Goal: Information Seeking & Learning: Learn about a topic

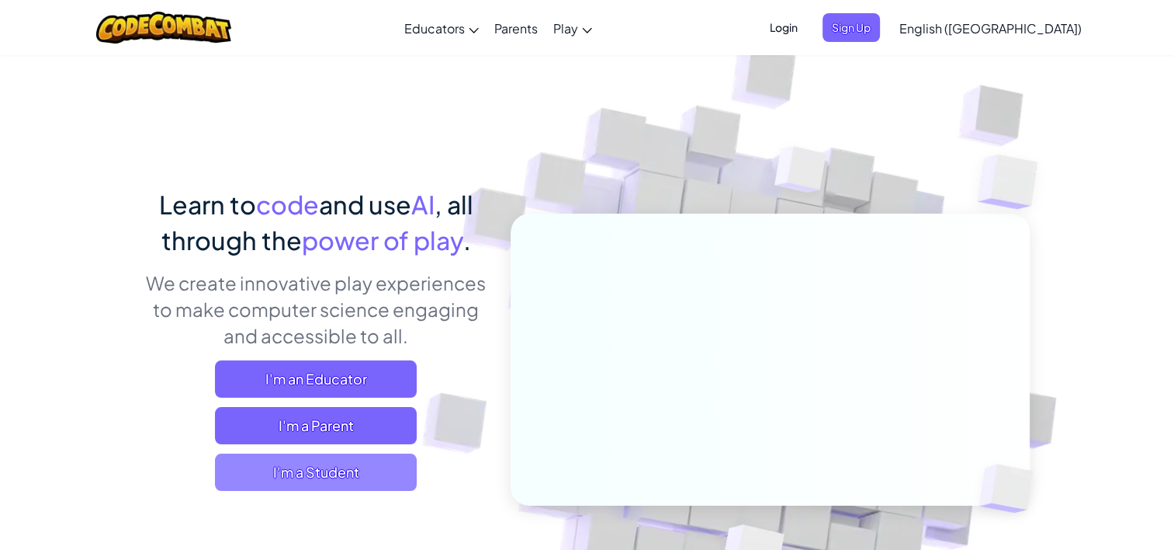
click at [382, 470] on span "I'm a Student" at bounding box center [316, 471] width 202 height 37
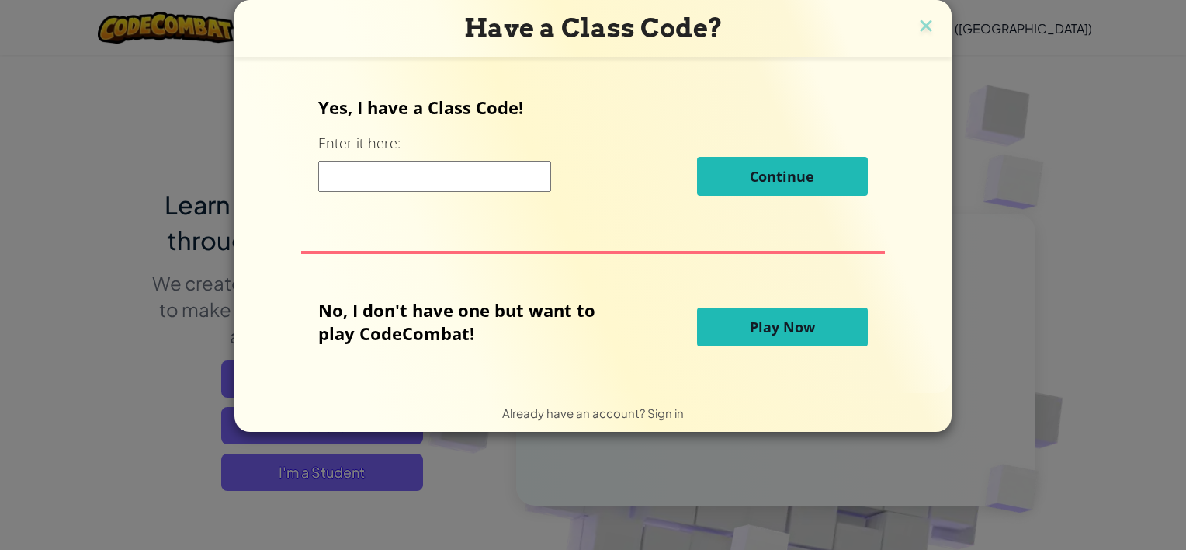
click at [421, 174] on input at bounding box center [434, 176] width 233 height 31
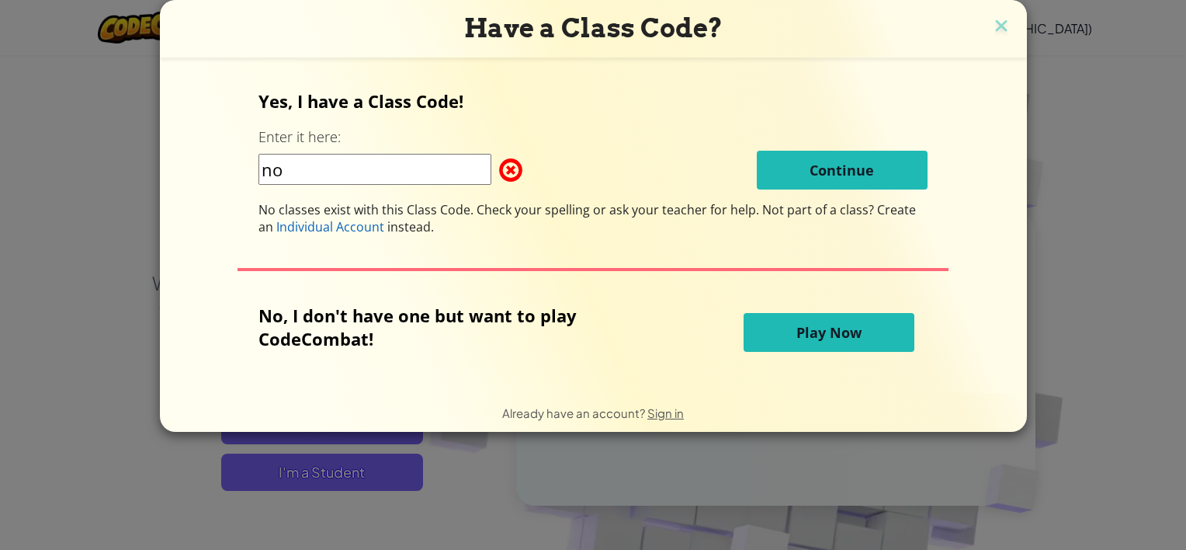
type input "no"
click at [844, 328] on span "Play Now" at bounding box center [828, 332] width 65 height 19
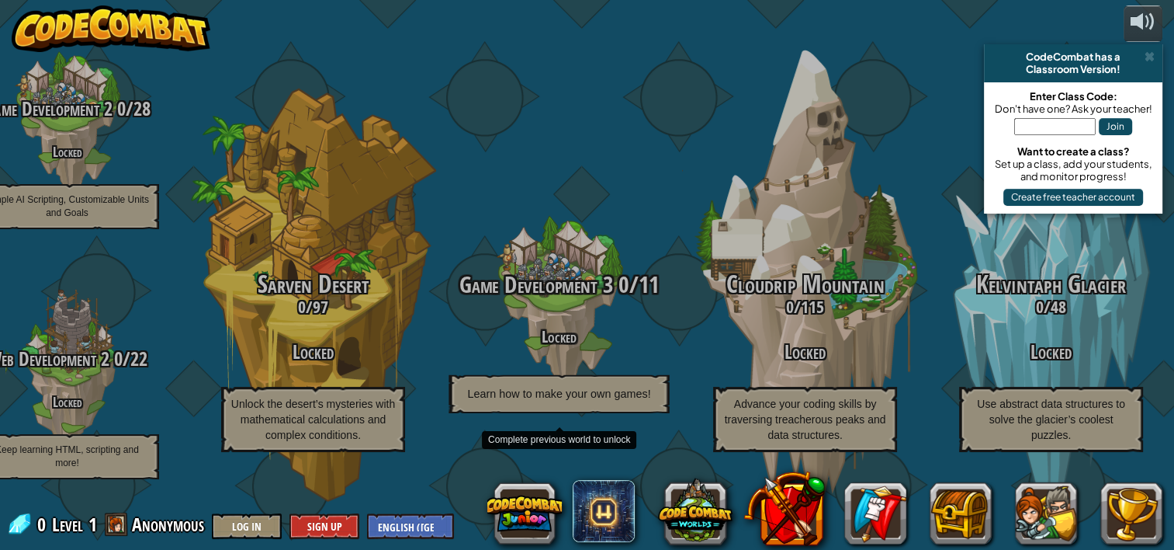
click at [565, 304] on div "Game Development 3 0 / 11 Locked Learn how to make your own games!" at bounding box center [558, 342] width 295 height 141
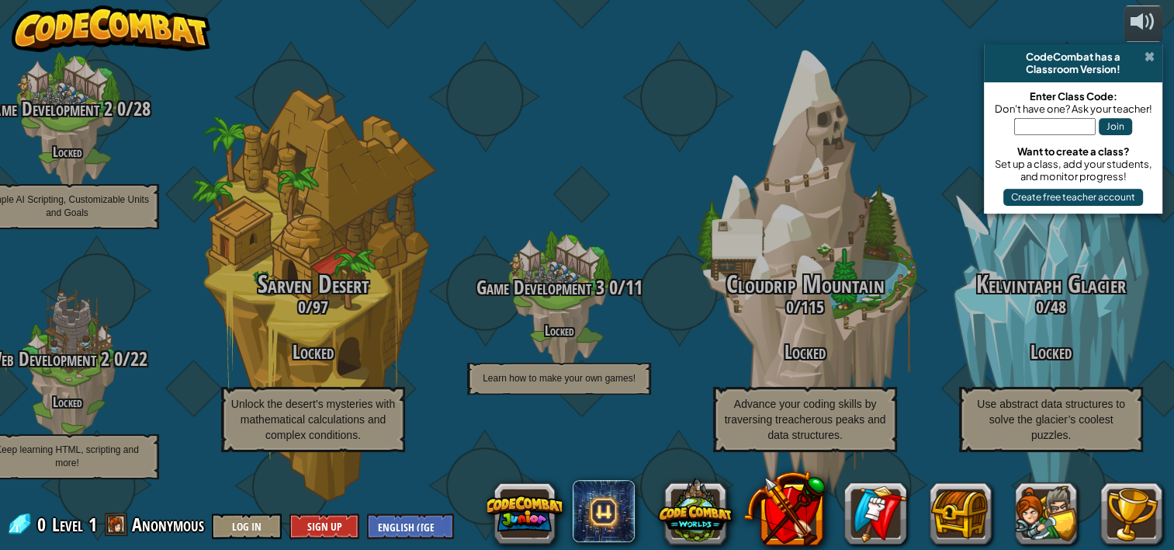
click at [1149, 53] on span at bounding box center [1150, 56] width 10 height 12
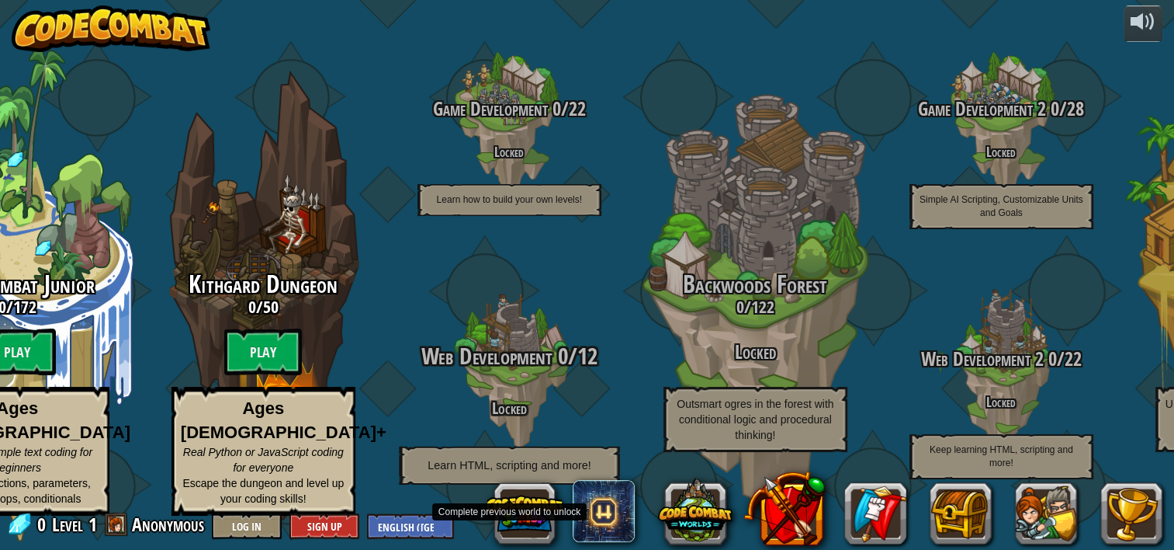
click at [515, 380] on div "Web Development 0 / 12 Locked Learn HTML, scripting and more!" at bounding box center [509, 413] width 295 height 141
drag, startPoint x: 515, startPoint y: 380, endPoint x: 527, endPoint y: 464, distance: 85.4
click at [527, 464] on span "Learn HTML, scripting and more!" at bounding box center [509, 464] width 163 height 13
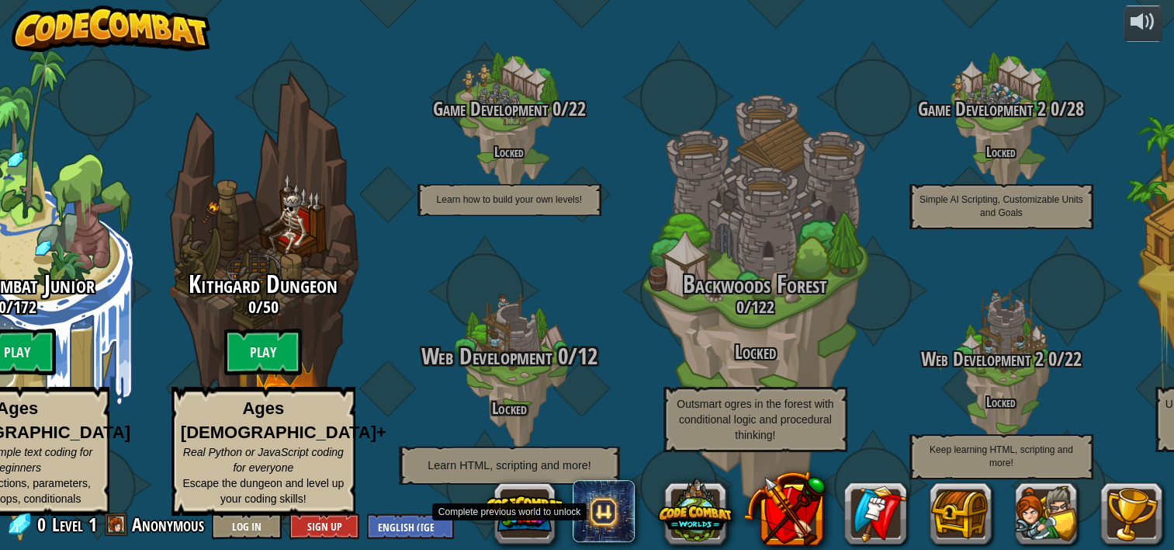
drag, startPoint x: 527, startPoint y: 464, endPoint x: 460, endPoint y: 466, distance: 66.8
click at [460, 466] on span "Learn HTML, scripting and more!" at bounding box center [509, 464] width 163 height 13
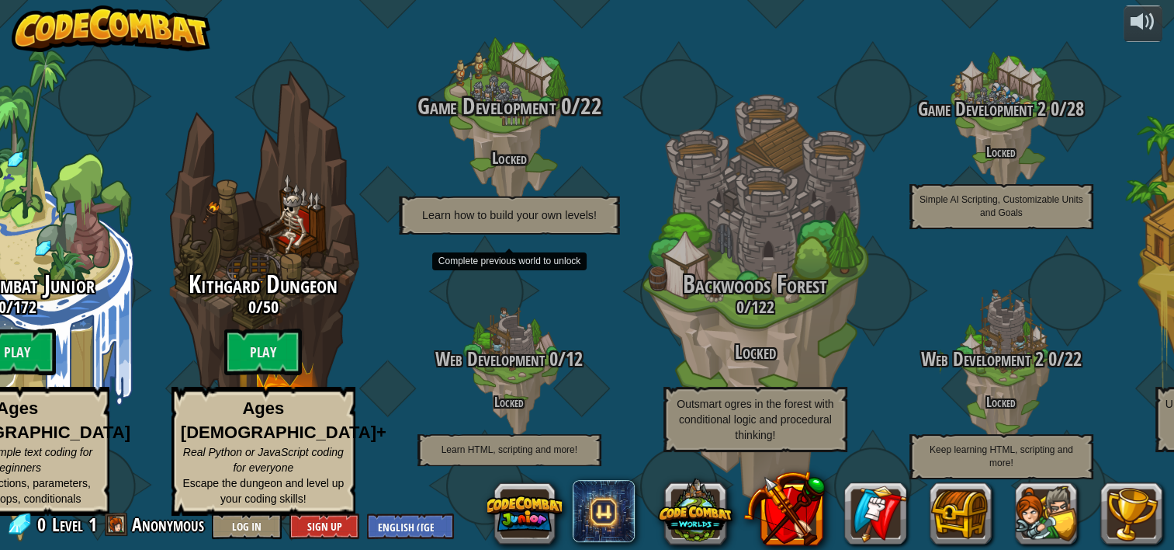
drag, startPoint x: 460, startPoint y: 466, endPoint x: 484, endPoint y: 231, distance: 236.3
click at [484, 231] on div "Game Development 0 / 22 Locked Learn how to build your own levels!" at bounding box center [509, 122] width 295 height 295
